Goal: Participate in discussion: Engage in conversation with other users on a specific topic

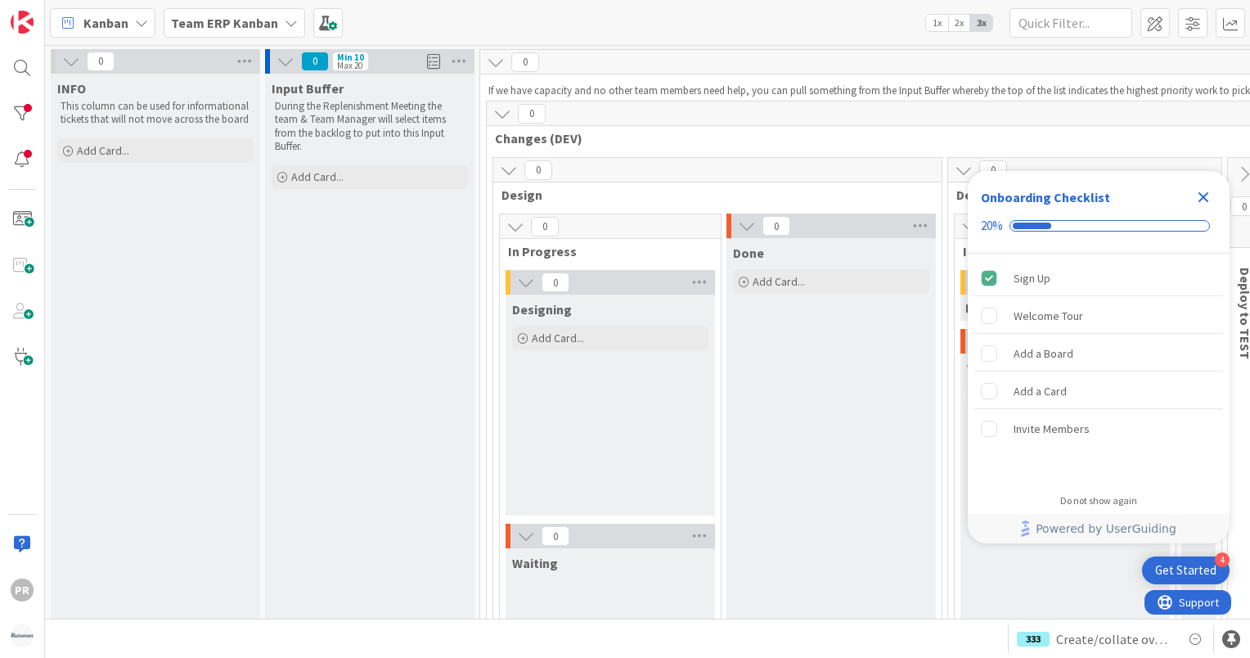
click at [1202, 193] on icon "Close Checklist" at bounding box center [1204, 197] width 20 height 20
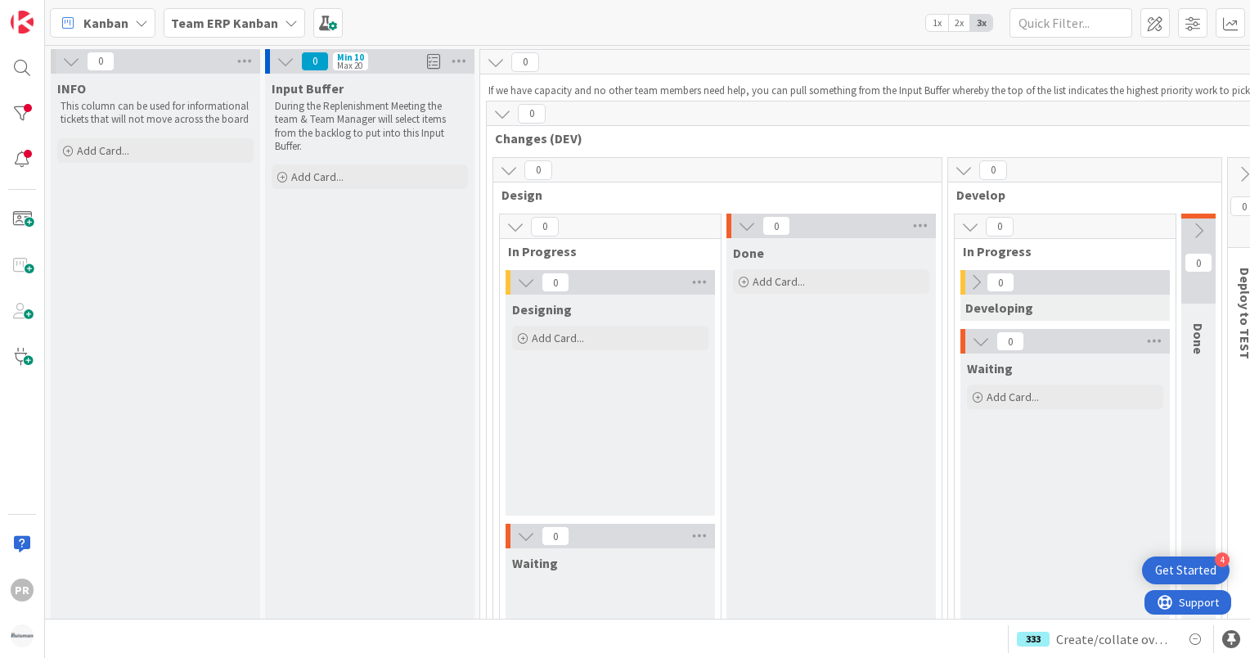
click at [209, 20] on b "Team ERP Kanban" at bounding box center [224, 23] width 107 height 16
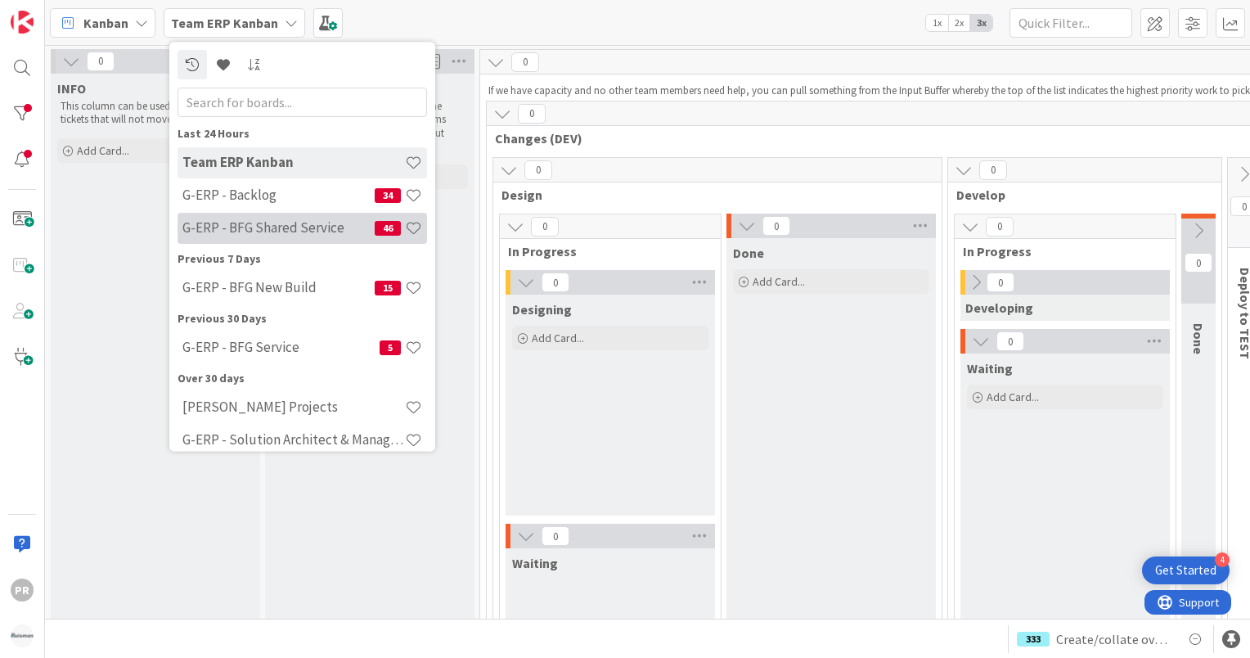
click at [268, 226] on h4 "G-ERP - BFG Shared Service" at bounding box center [278, 228] width 192 height 16
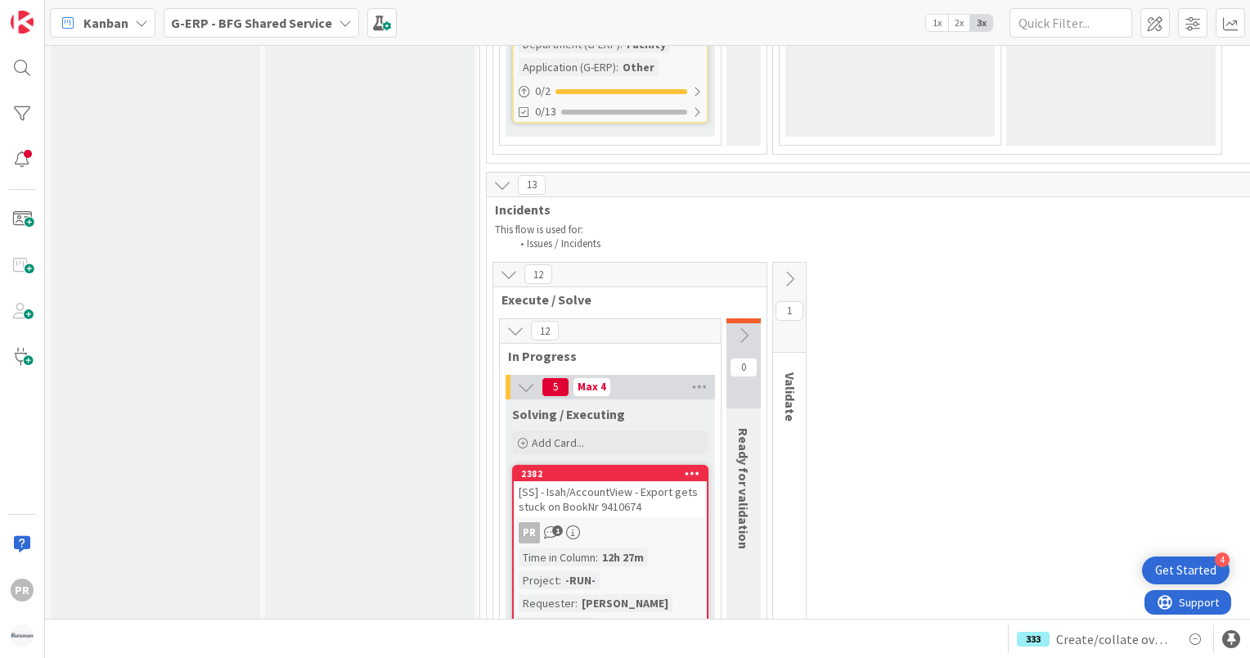
scroll to position [5237, 0]
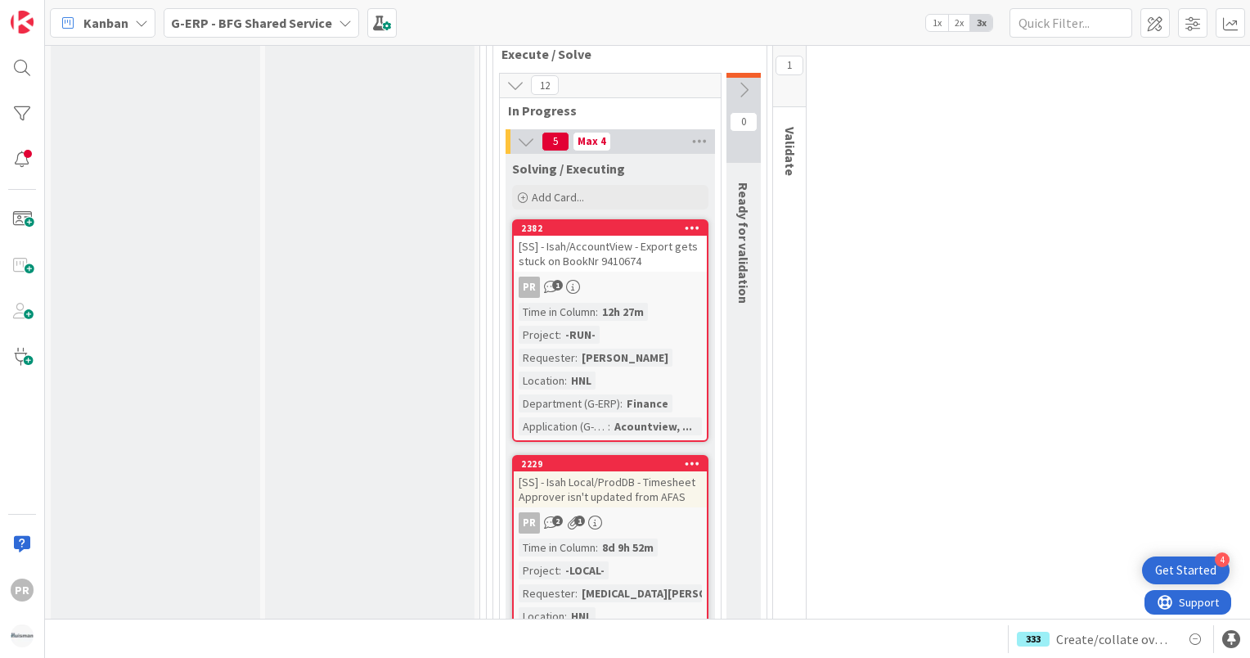
click at [605, 241] on div "[SS] - Isah/AccountView - Export gets stuck on BookNr 9410674" at bounding box center [610, 254] width 193 height 36
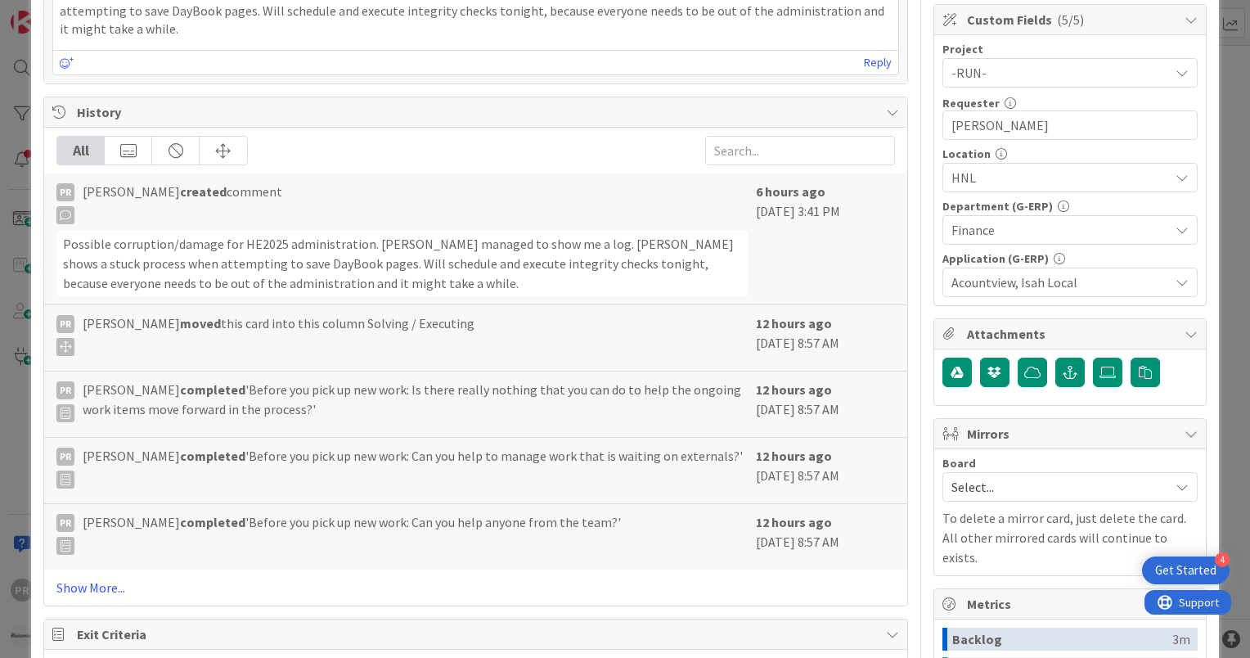
scroll to position [573, 0]
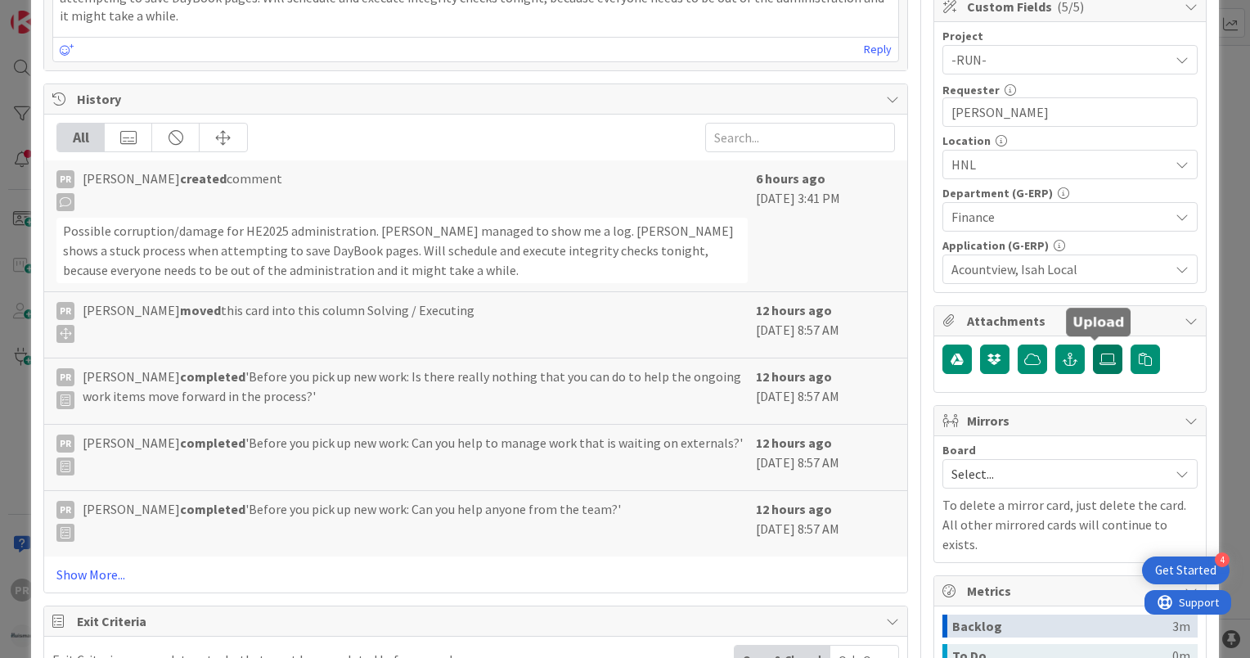
click at [1095, 363] on label at bounding box center [1107, 358] width 29 height 29
click at [1093, 344] on input "file" at bounding box center [1093, 344] width 0 height 0
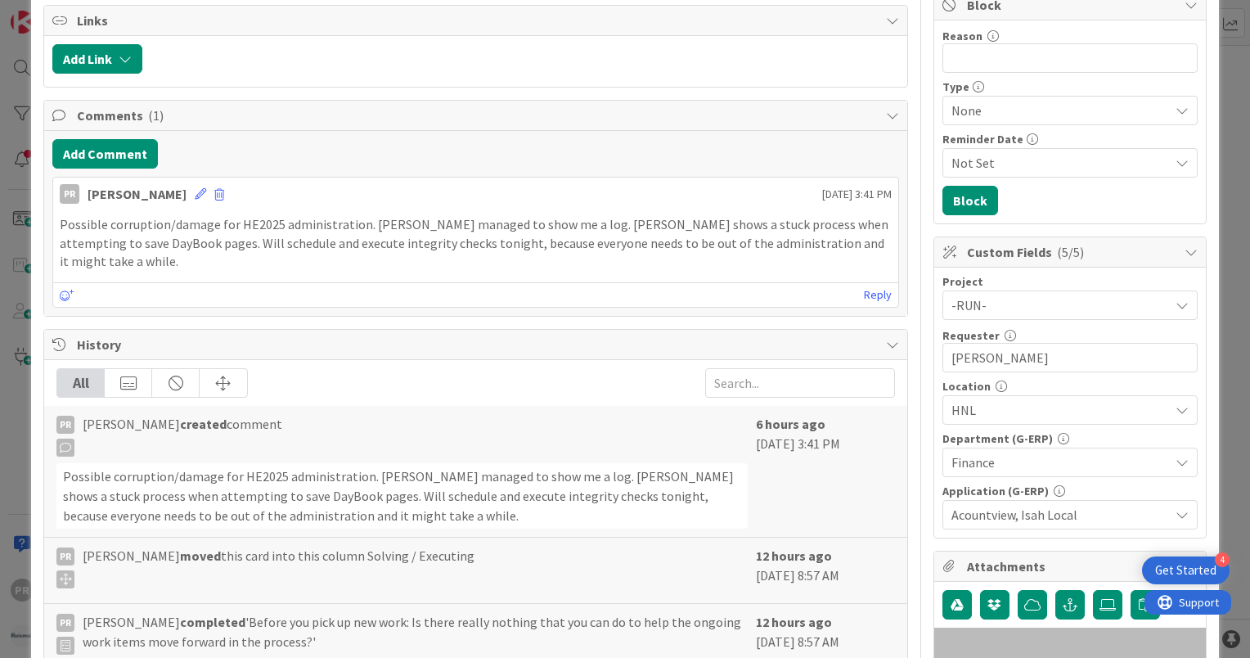
scroll to position [245, 0]
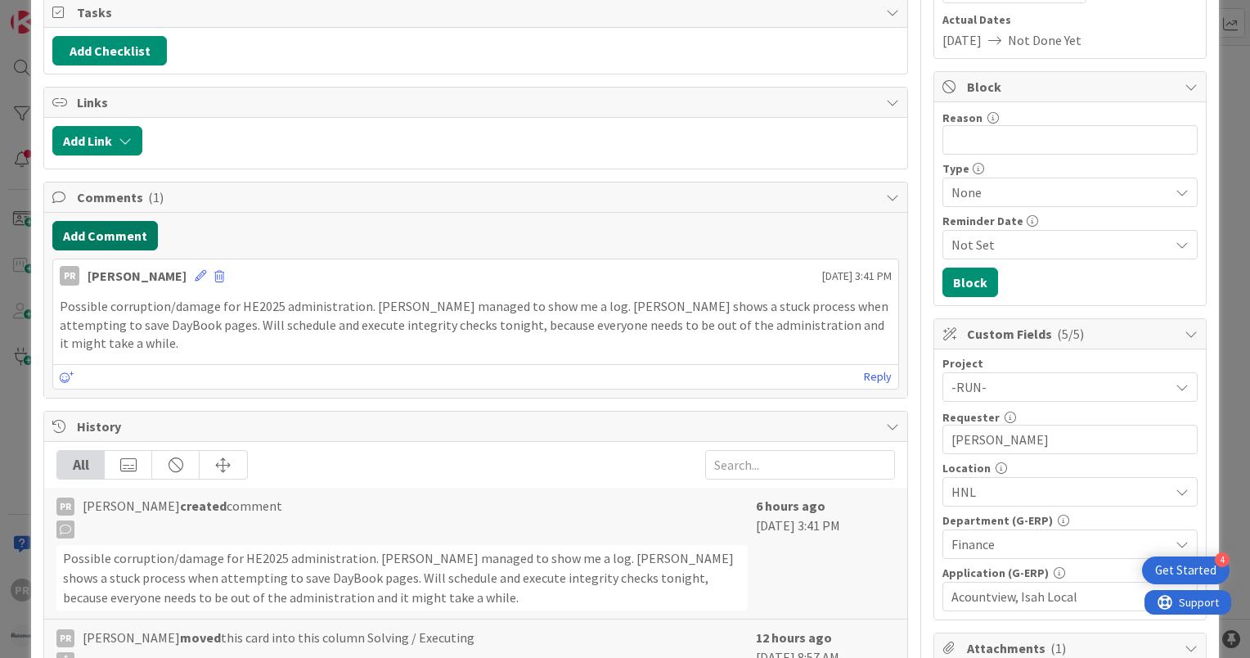
click at [125, 236] on button "Add Comment" at bounding box center [105, 235] width 106 height 29
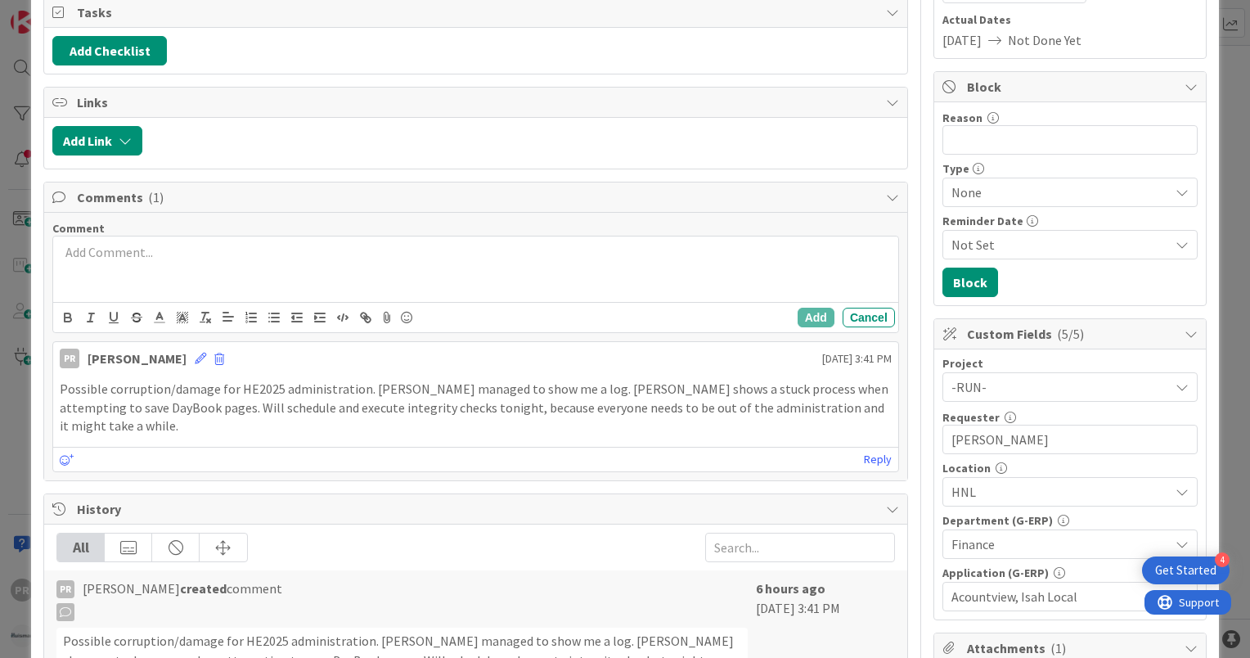
click at [155, 283] on div at bounding box center [475, 268] width 845 height 65
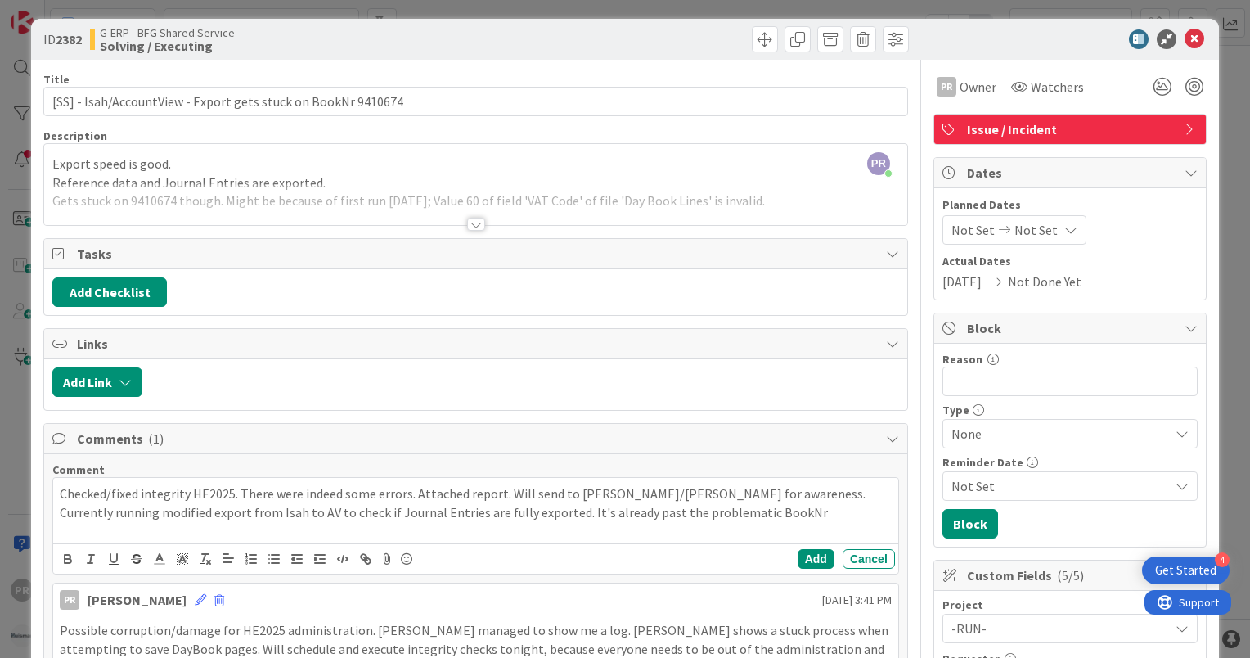
scroll to position [0, 0]
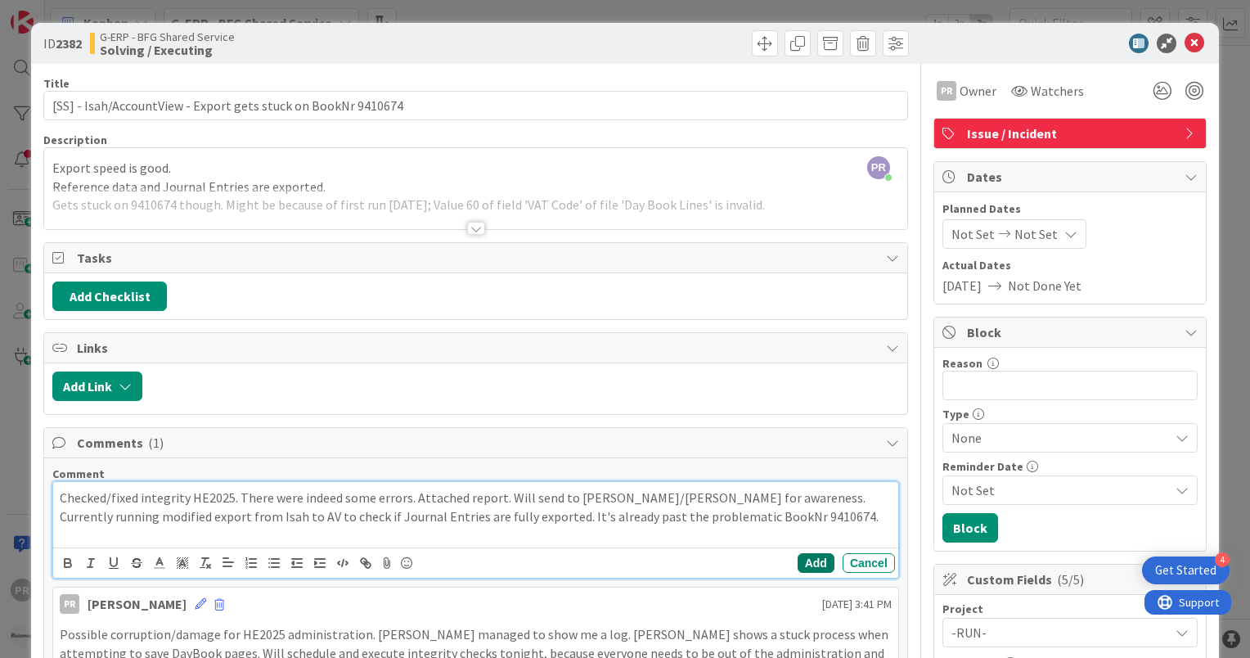
click at [805, 560] on button "Add" at bounding box center [816, 563] width 37 height 20
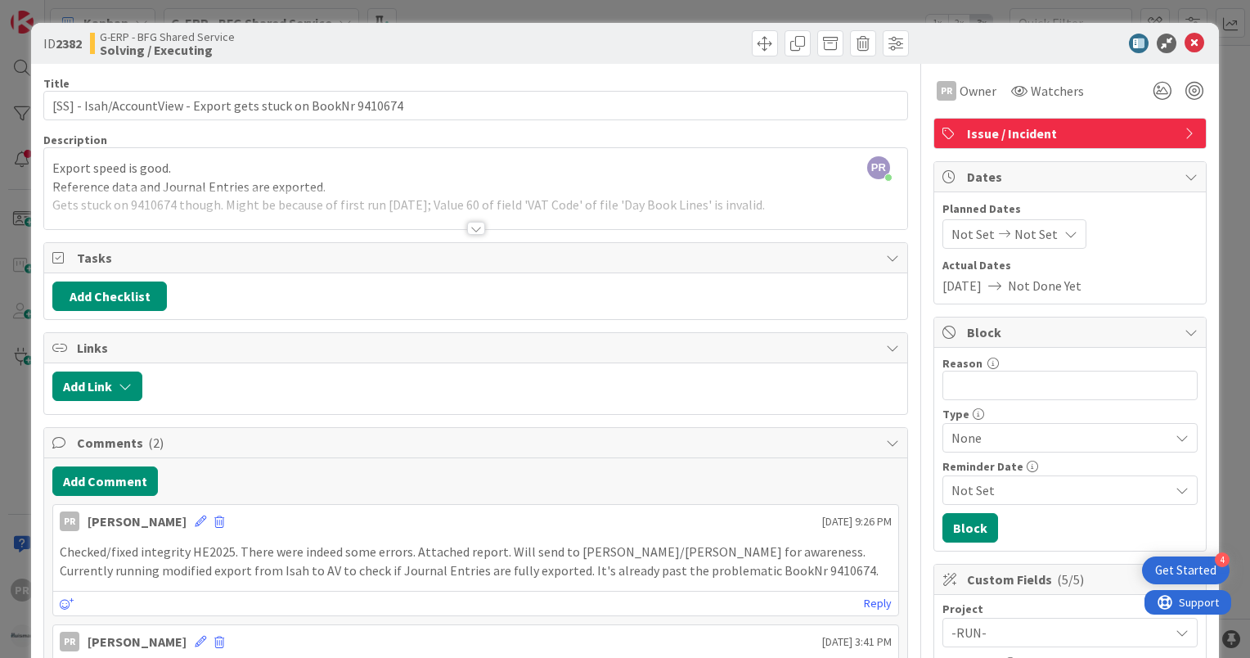
click at [471, 227] on div at bounding box center [476, 228] width 18 height 13
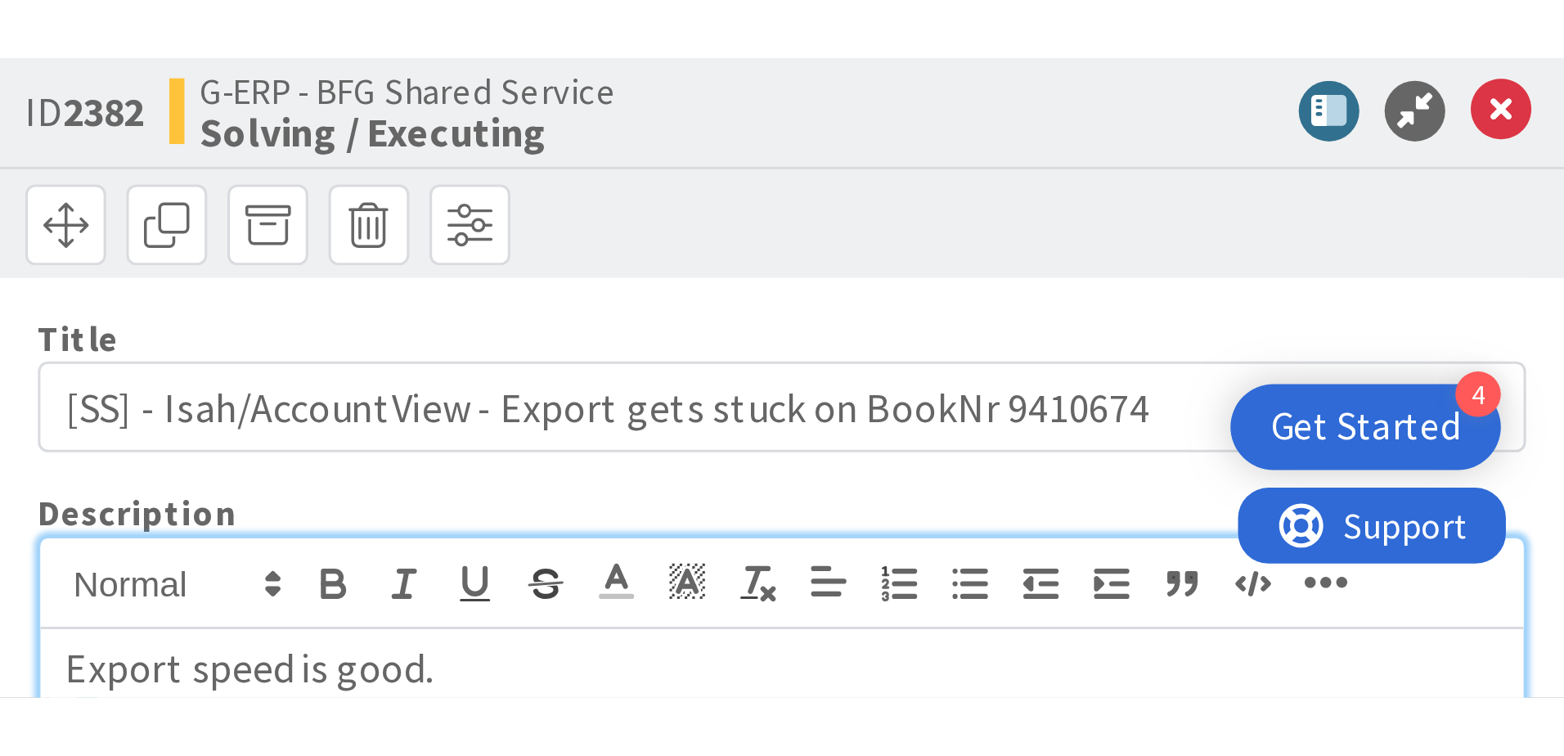
scroll to position [5237, 0]
